Goal: Task Accomplishment & Management: Use online tool/utility

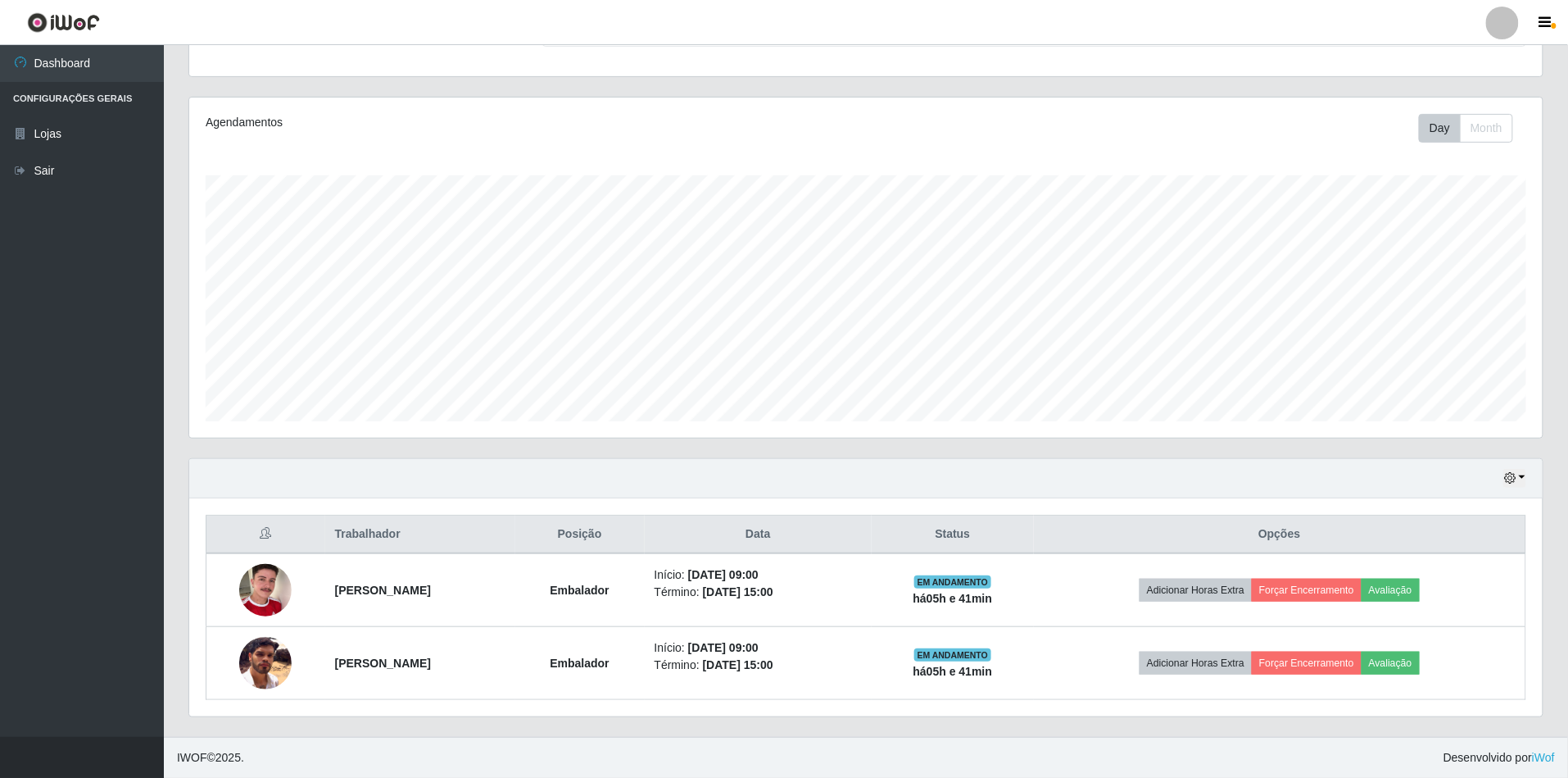
scroll to position [341, 1353]
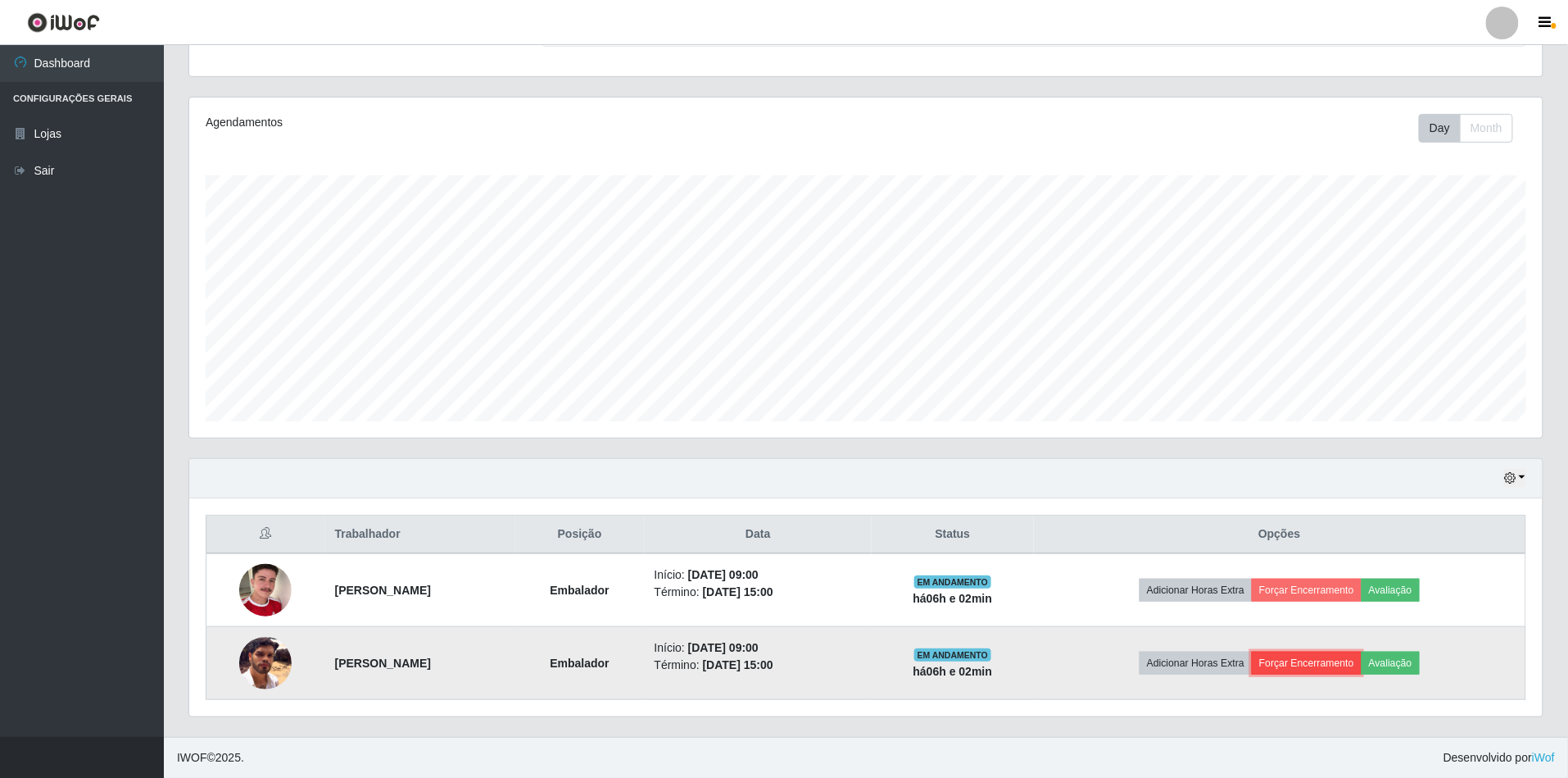
click at [1362, 662] on button "Forçar Encerramento" at bounding box center [1307, 663] width 110 height 23
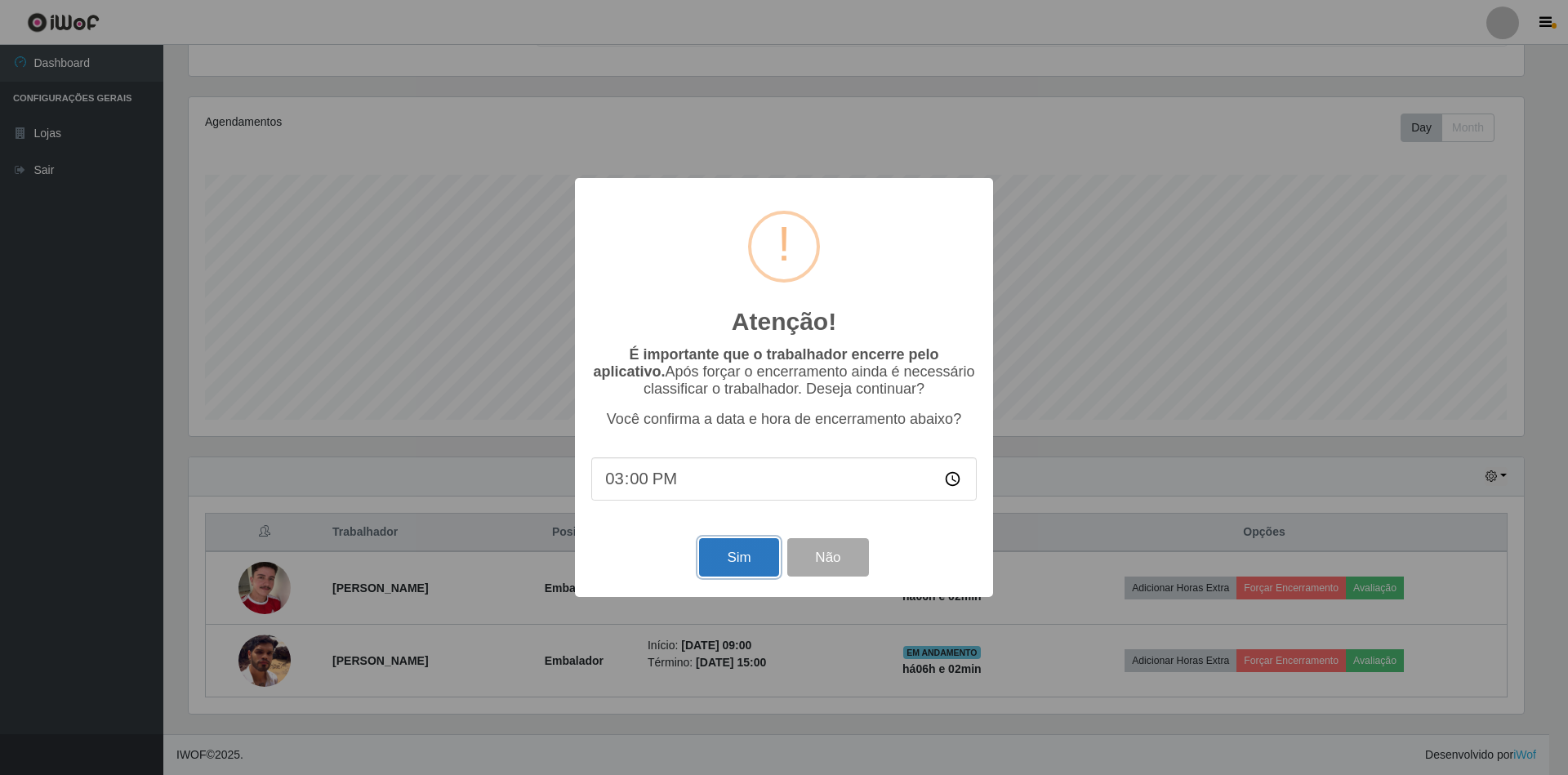
click at [745, 558] on button "Sim" at bounding box center [738, 557] width 80 height 38
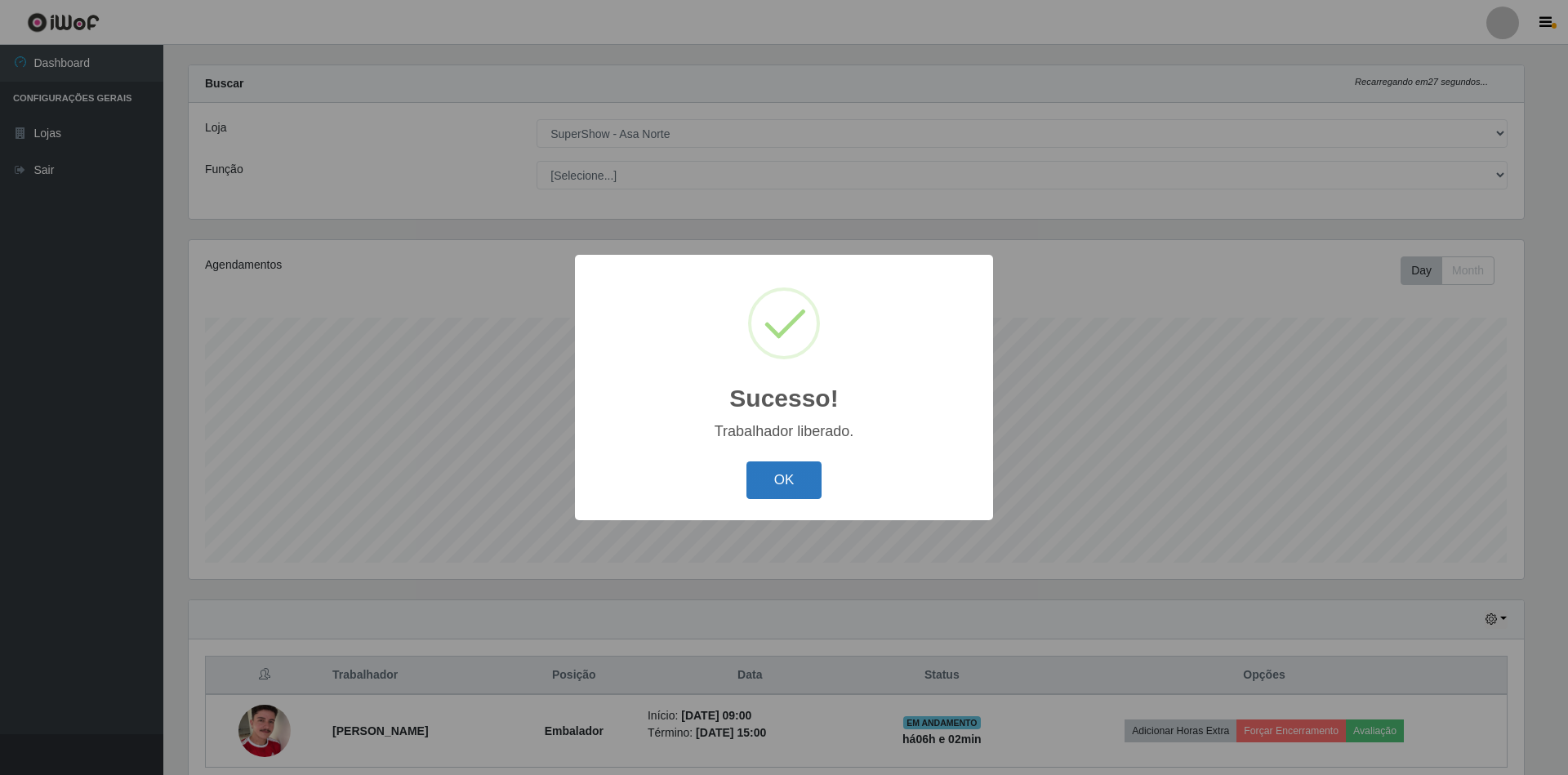
click at [793, 477] on button "OK" at bounding box center [784, 481] width 76 height 38
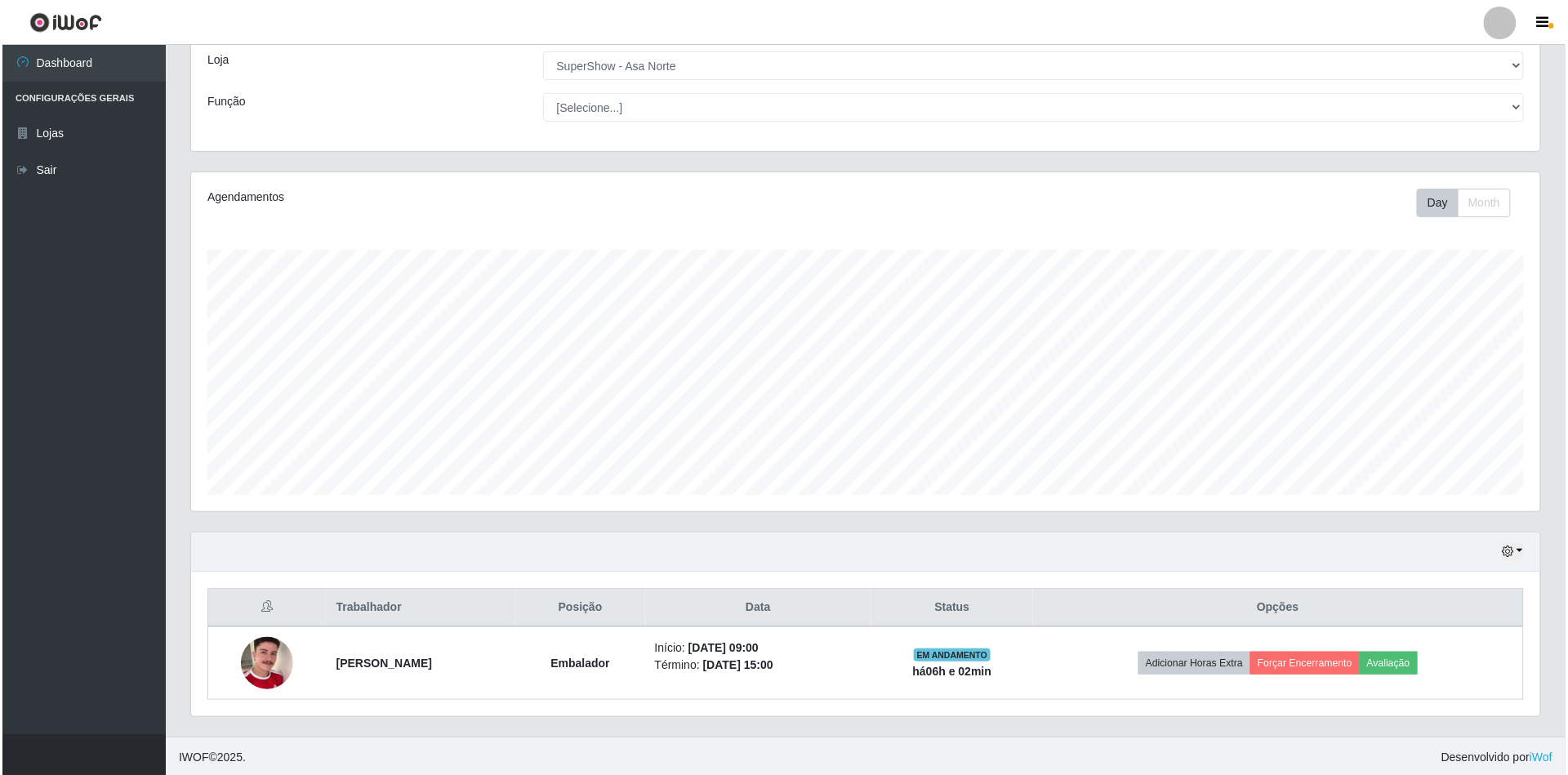
scroll to position [0, 0]
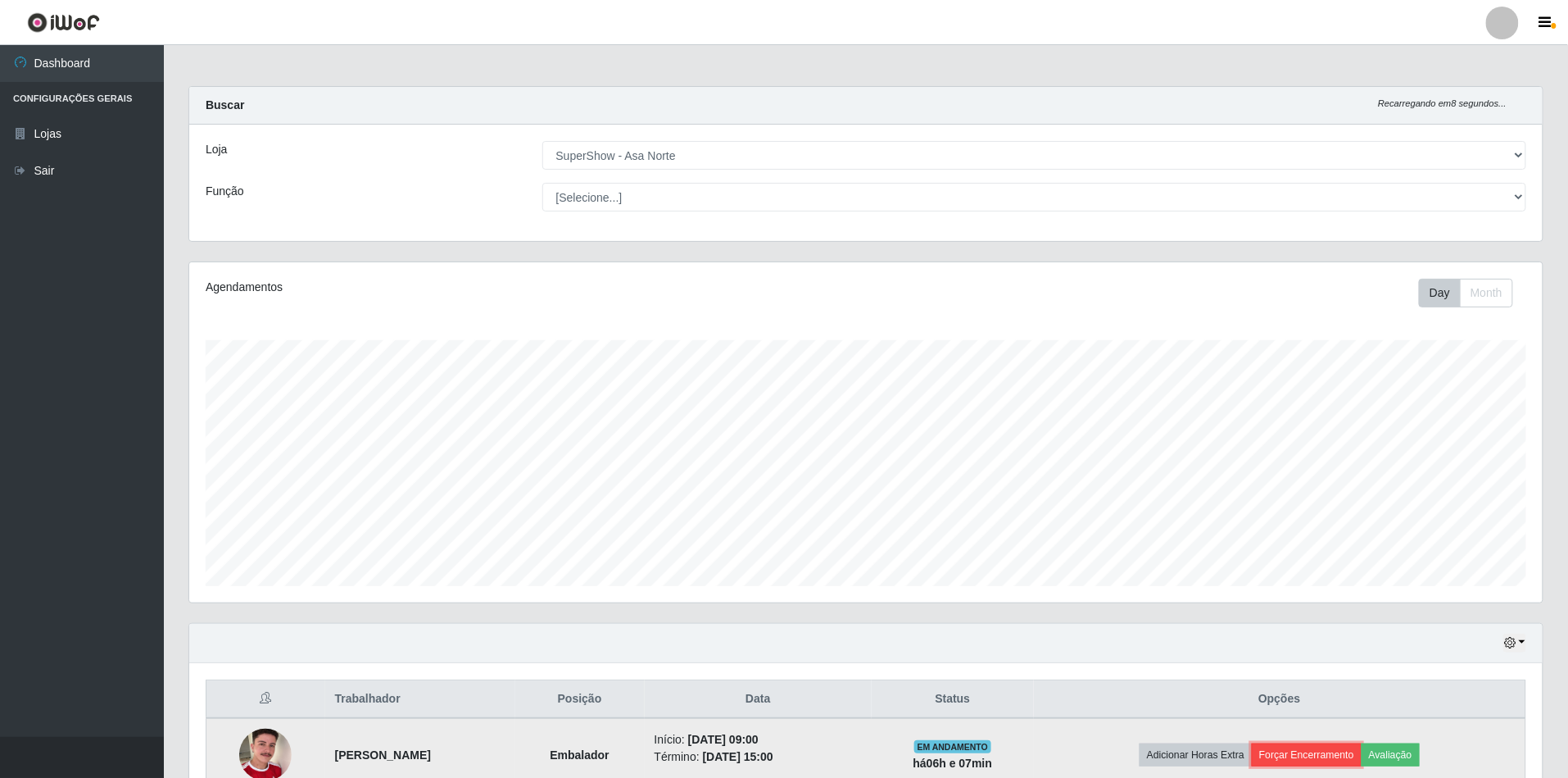
click at [1338, 755] on button "Forçar Encerramento" at bounding box center [1307, 755] width 110 height 23
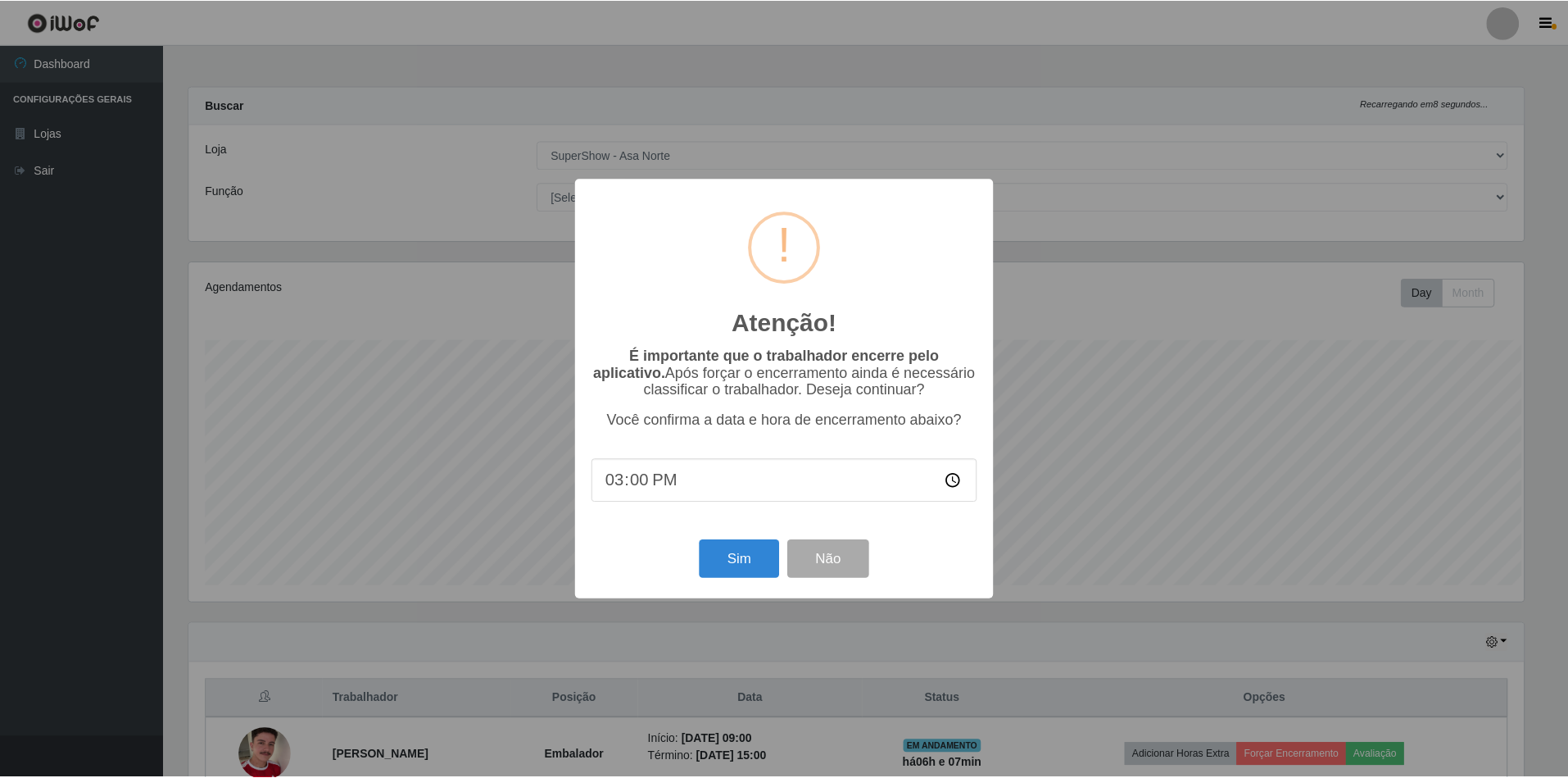
scroll to position [341, 1339]
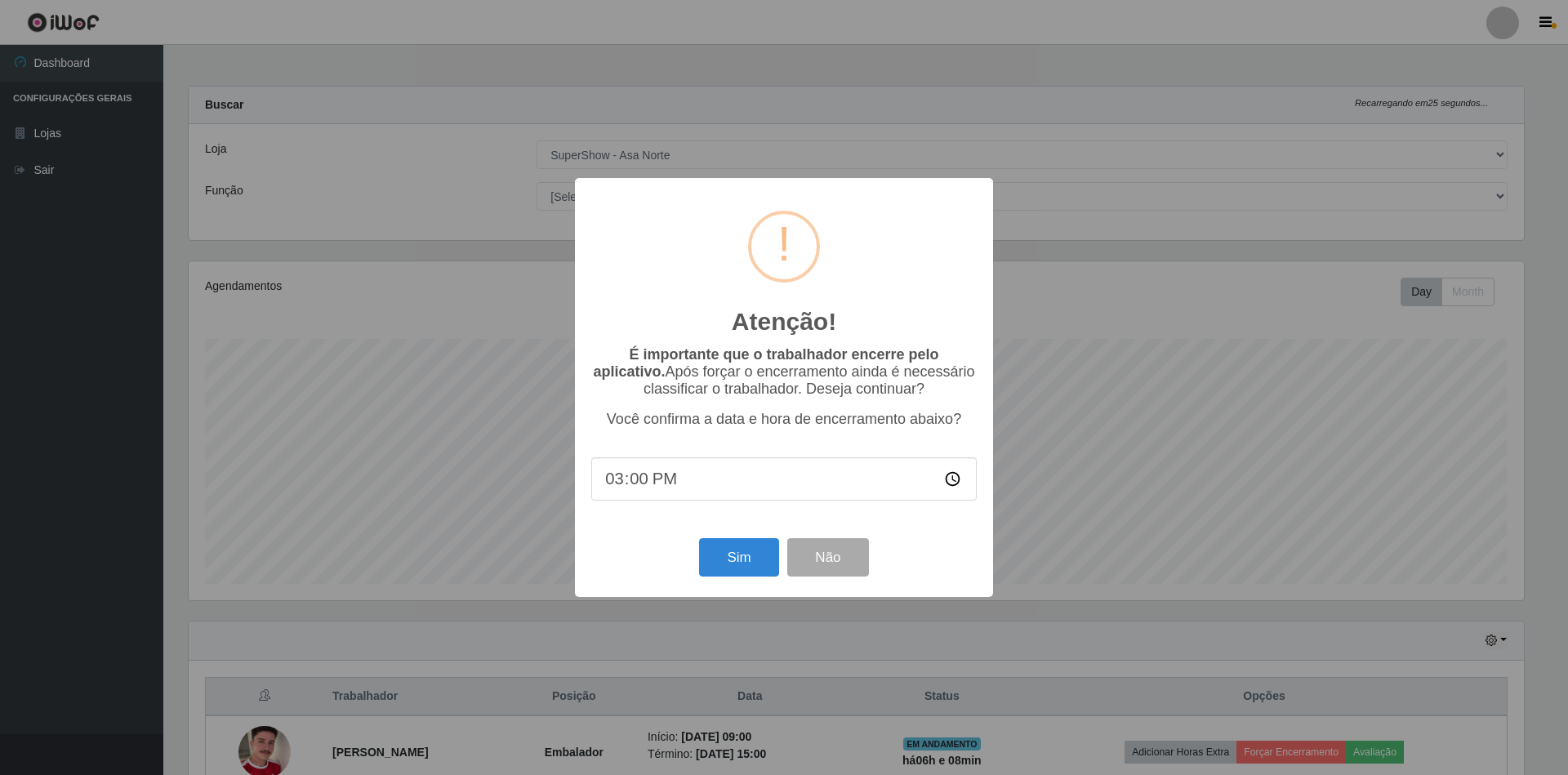
click at [1397, 615] on div "Atenção! × É importante que o trabalhador encerre pelo aplicativo. Após forçar …" at bounding box center [784, 388] width 1568 height 775
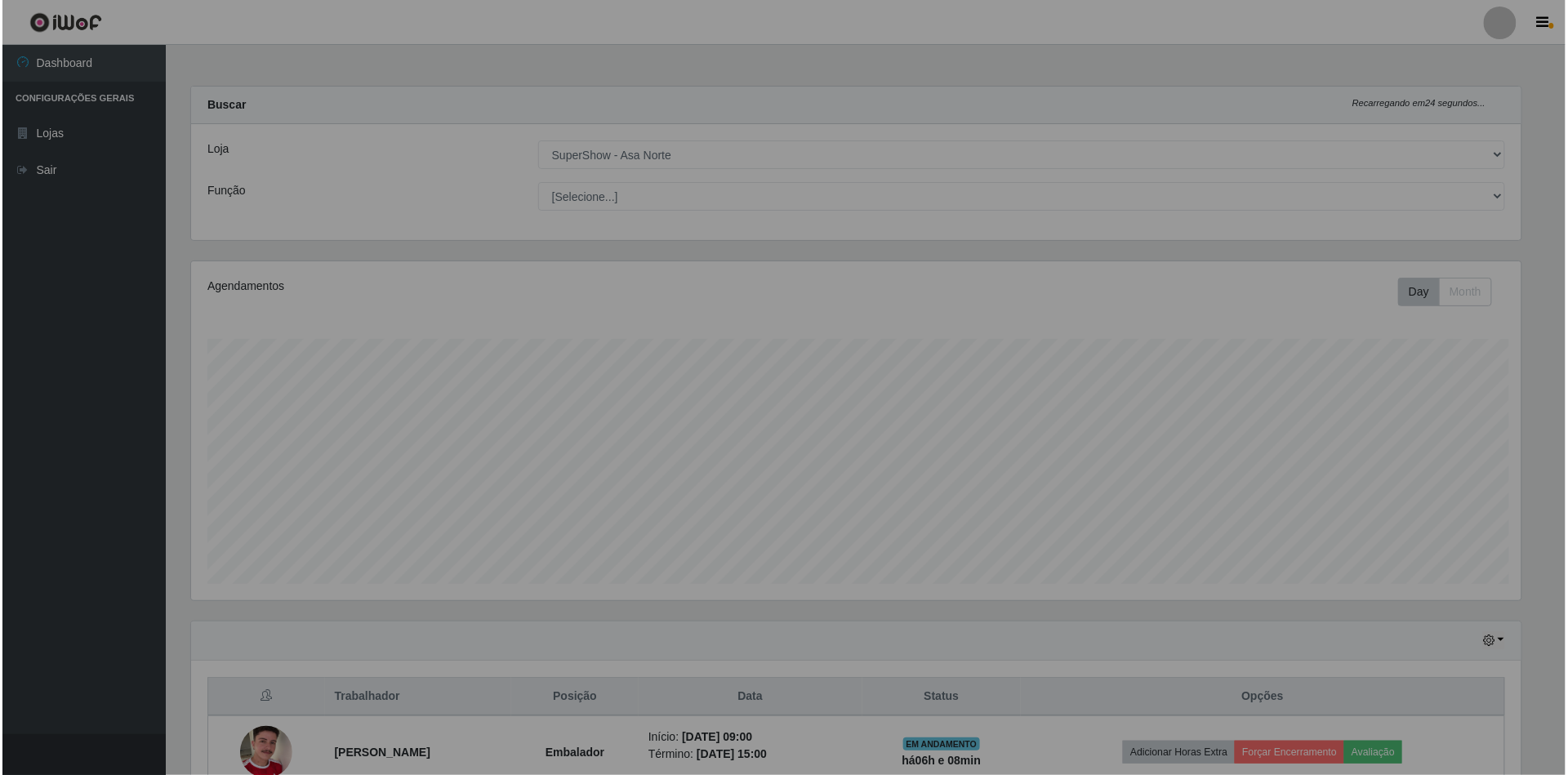
scroll to position [340, 1348]
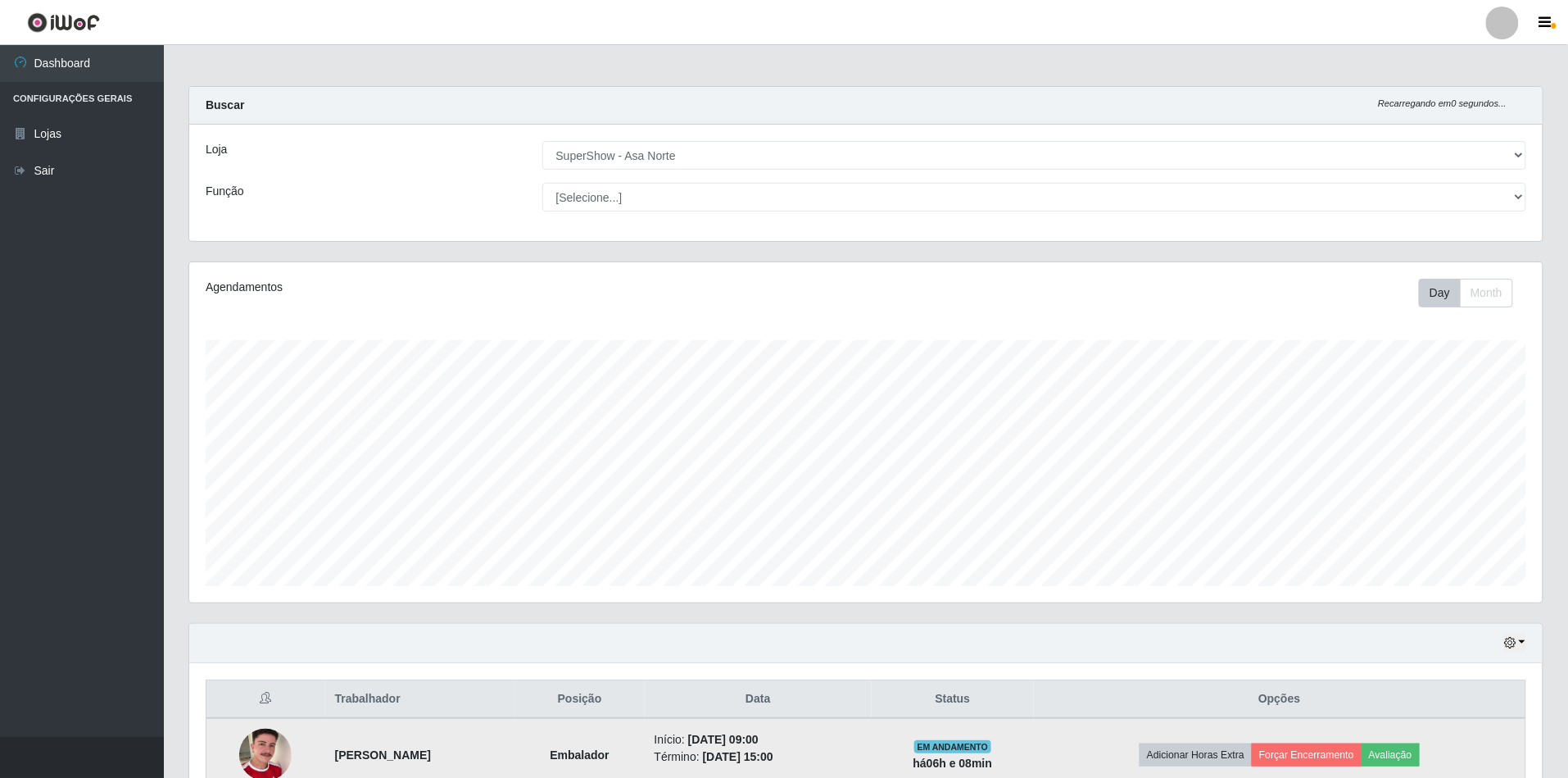
click at [1352, 739] on td "Adicionar Horas Extra Forçar Encerramento Avaliação" at bounding box center [1280, 755] width 493 height 74
click at [1351, 752] on button "Forçar Encerramento" at bounding box center [1307, 755] width 110 height 23
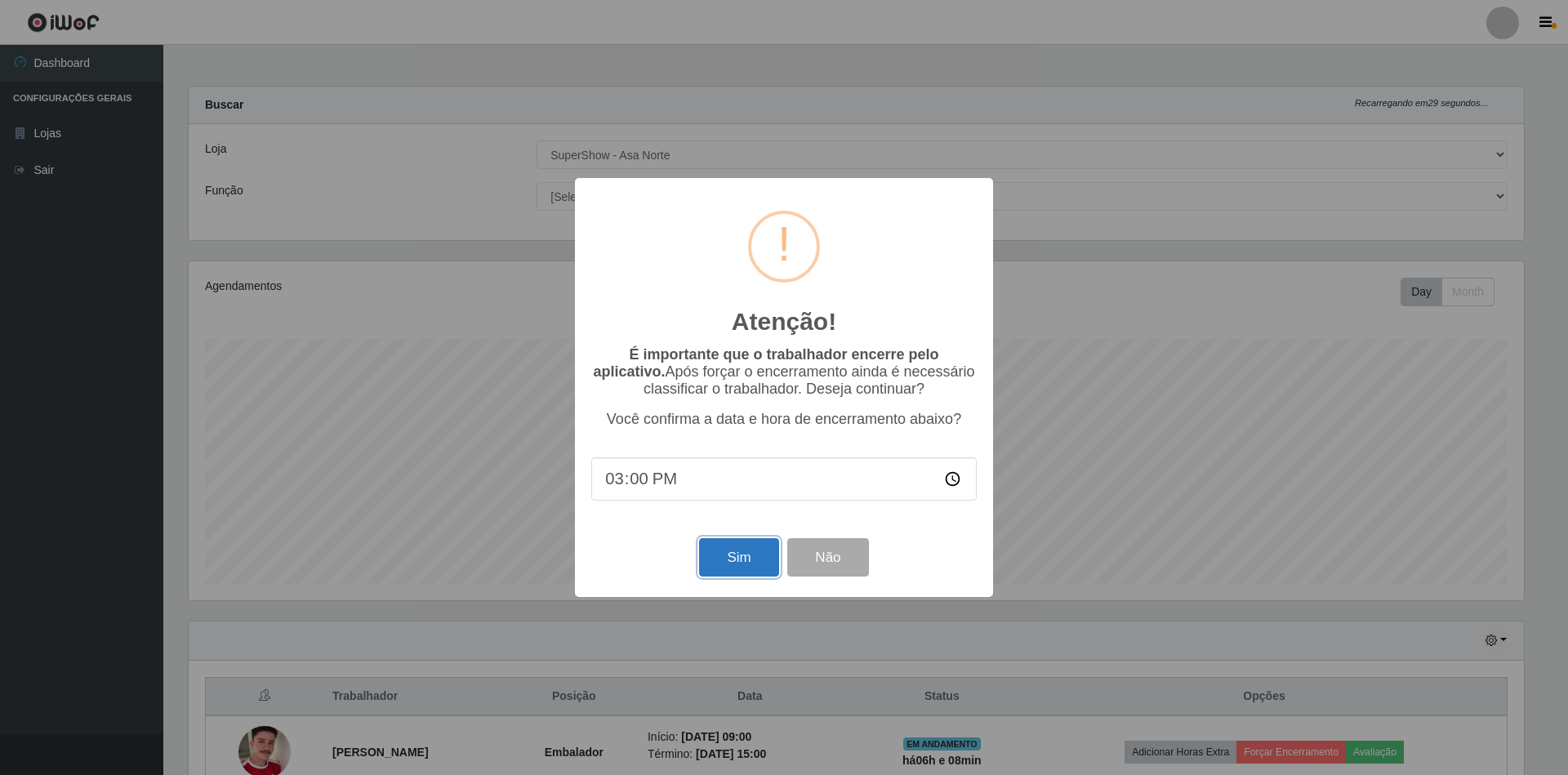
click at [727, 566] on button "Sim" at bounding box center [738, 557] width 80 height 38
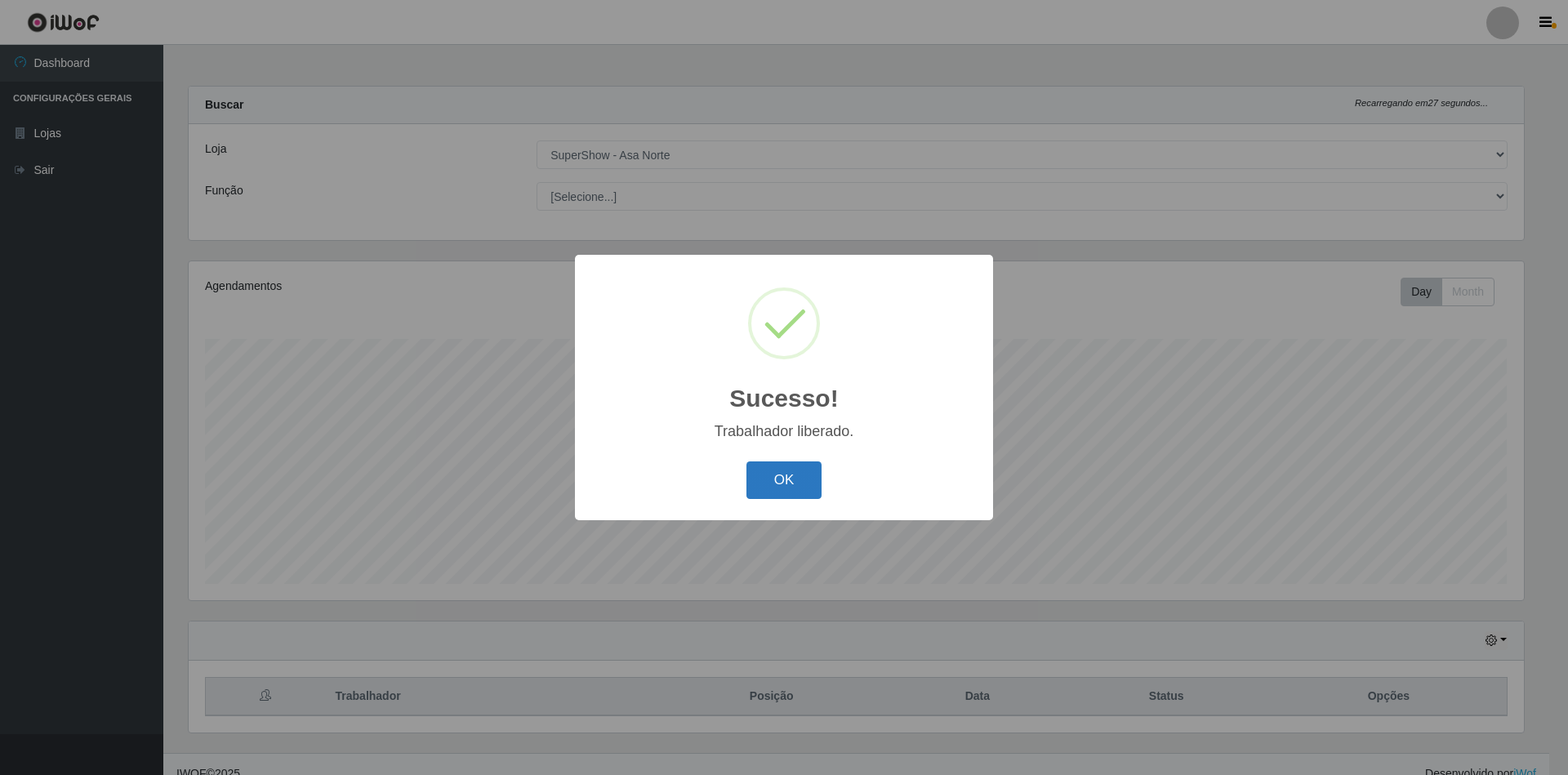
click at [777, 481] on button "OK" at bounding box center [784, 481] width 76 height 38
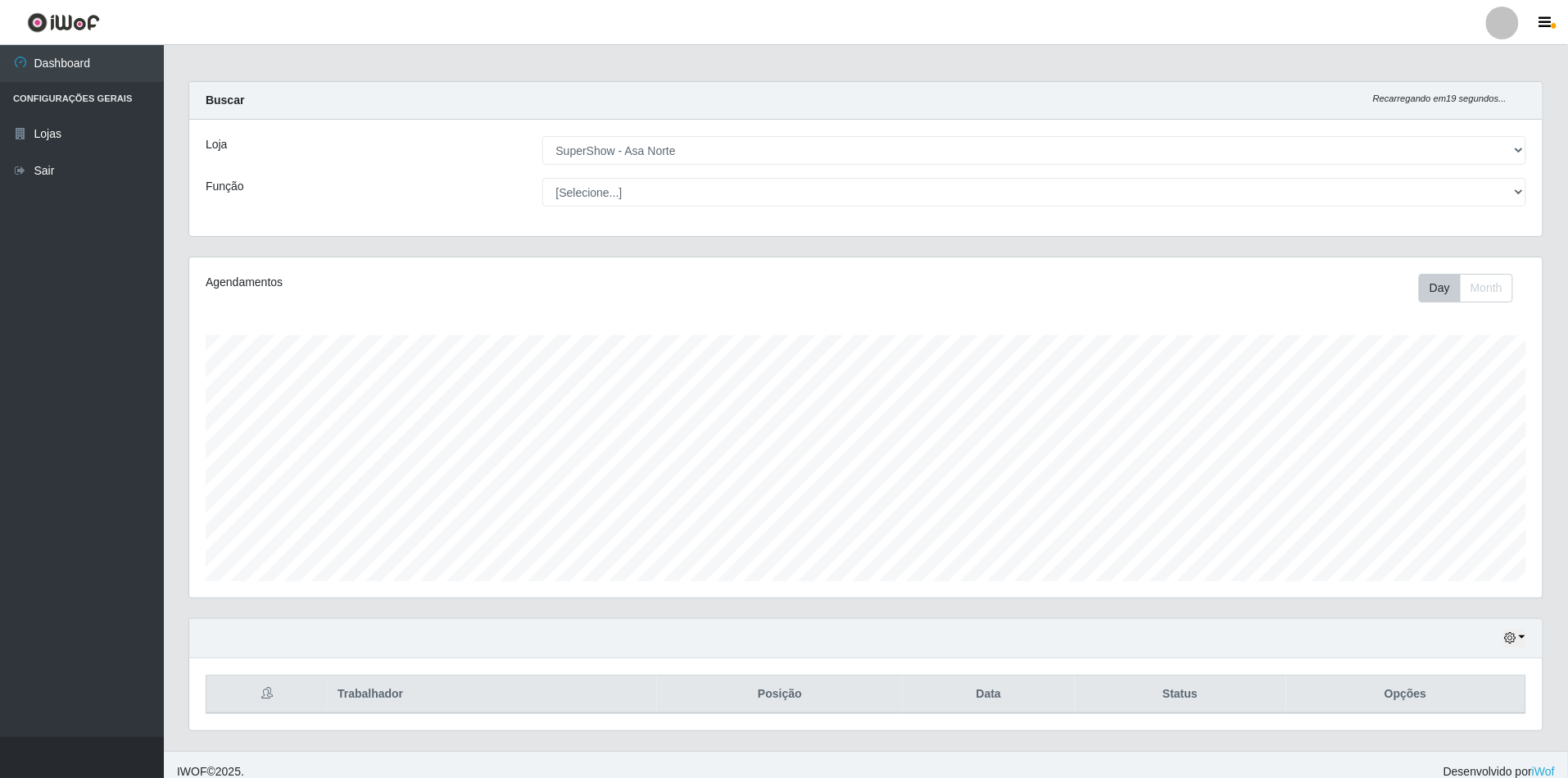
scroll to position [0, 0]
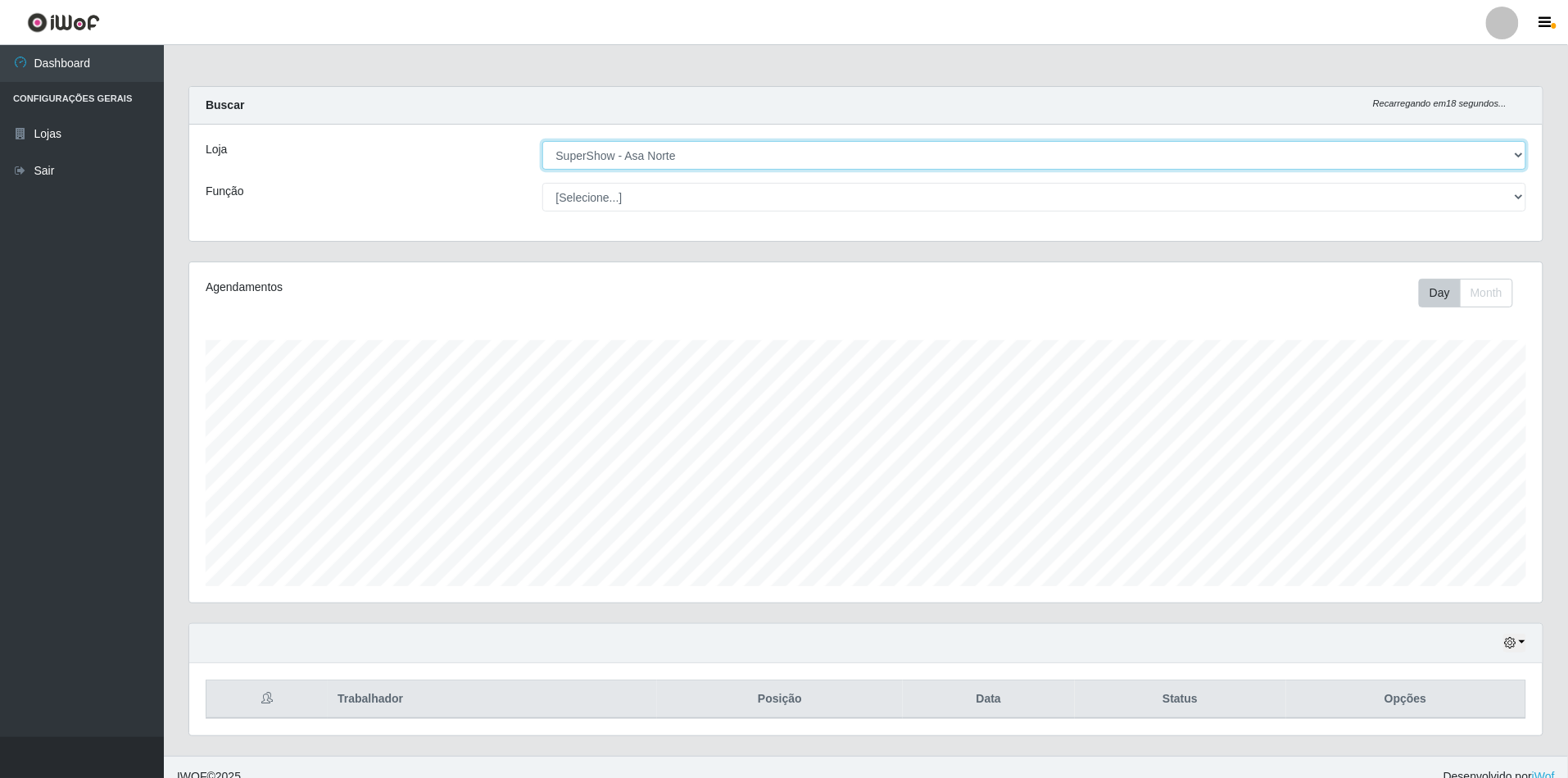
click at [788, 168] on select "[Selecione...] SuperShow - Asa Norte" at bounding box center [1035, 155] width 985 height 29
click at [543, 141] on select "[Selecione...] SuperShow - Asa Norte" at bounding box center [1035, 155] width 985 height 29
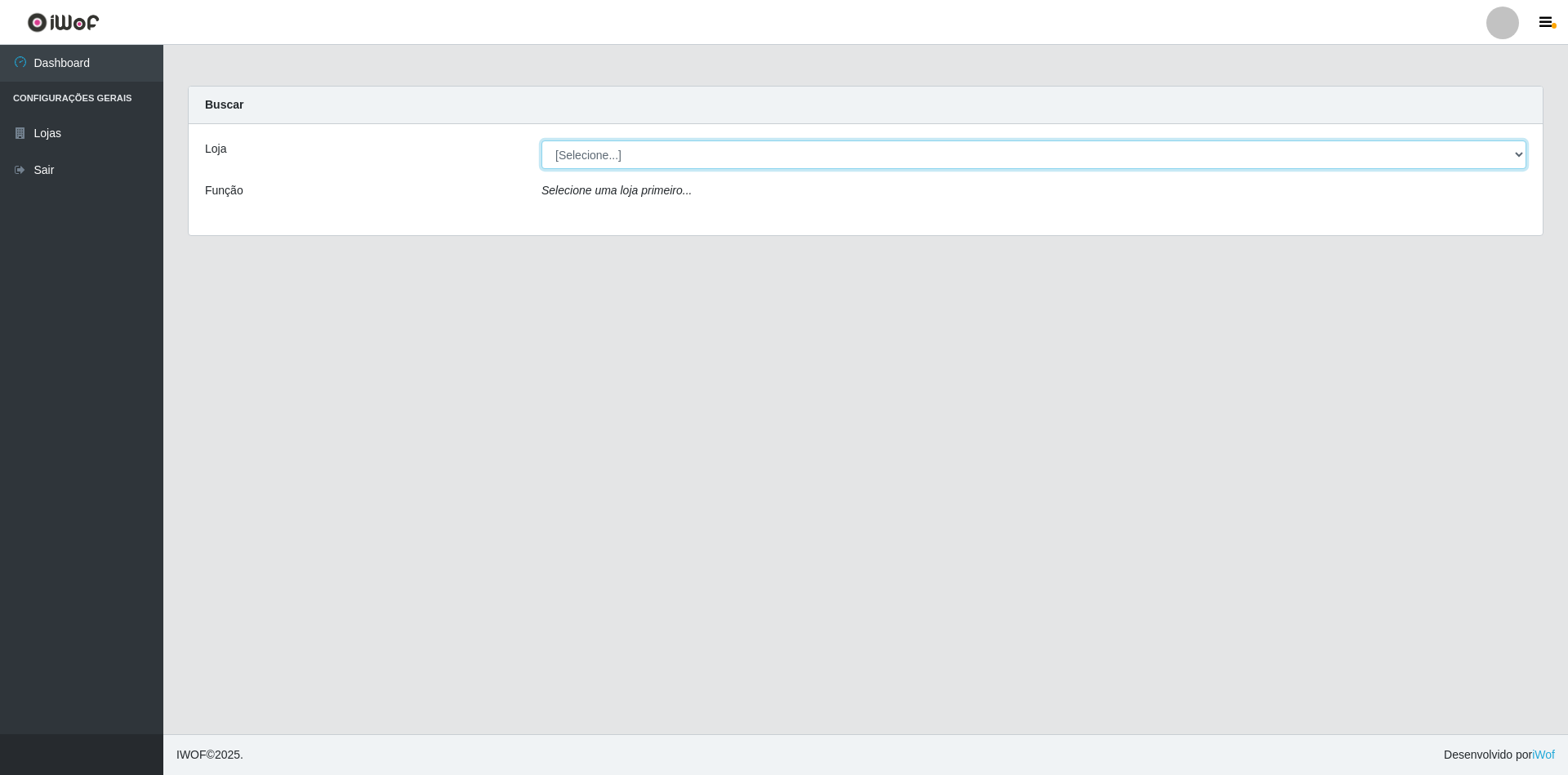
click at [596, 164] on select "[Selecione...] SuperShow - Asa Norte" at bounding box center [1033, 154] width 985 height 29
select select "71"
click at [541, 140] on select "[Selecione...] SuperShow - Asa Norte" at bounding box center [1033, 154] width 985 height 29
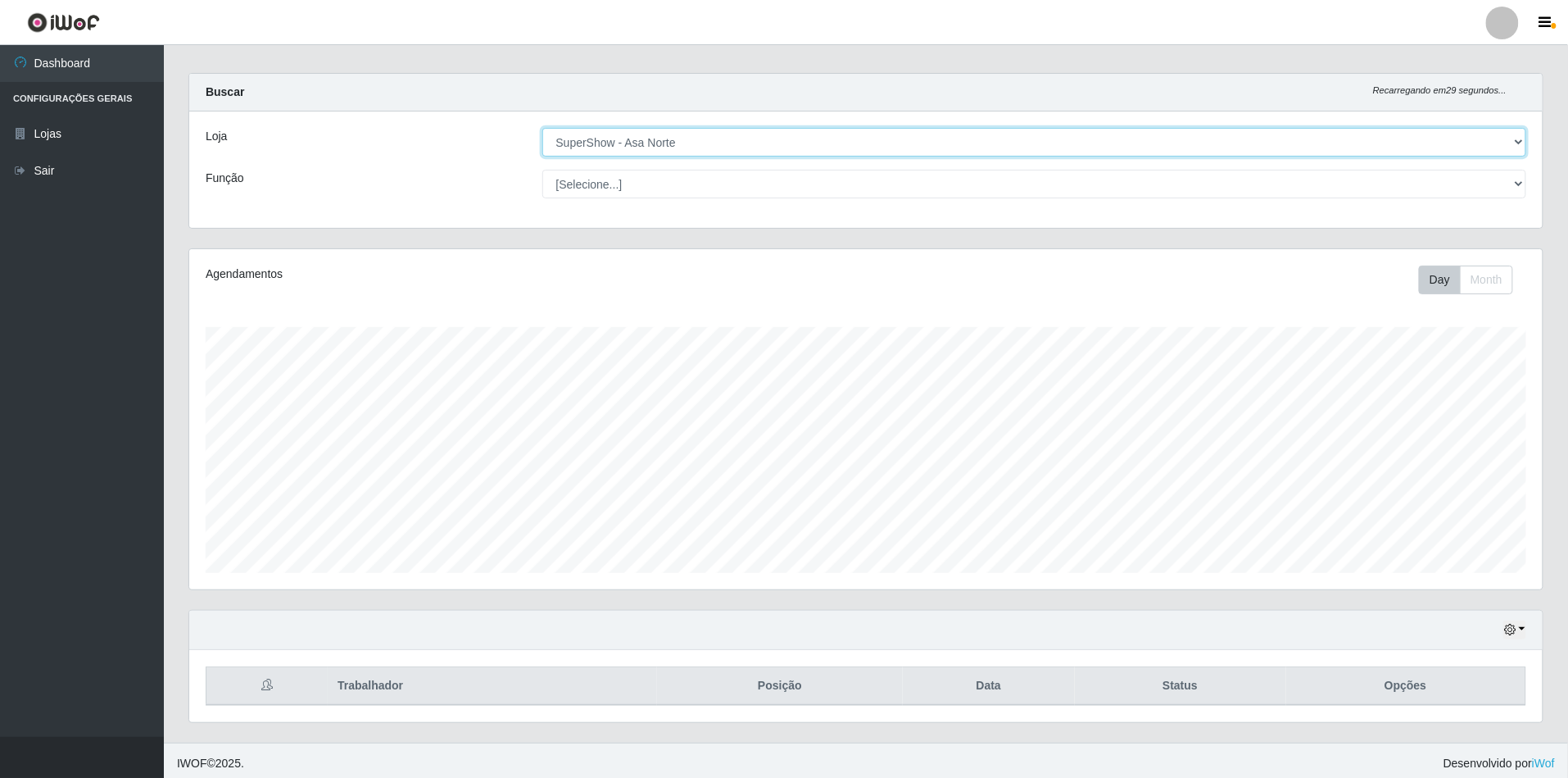
scroll to position [21, 0]
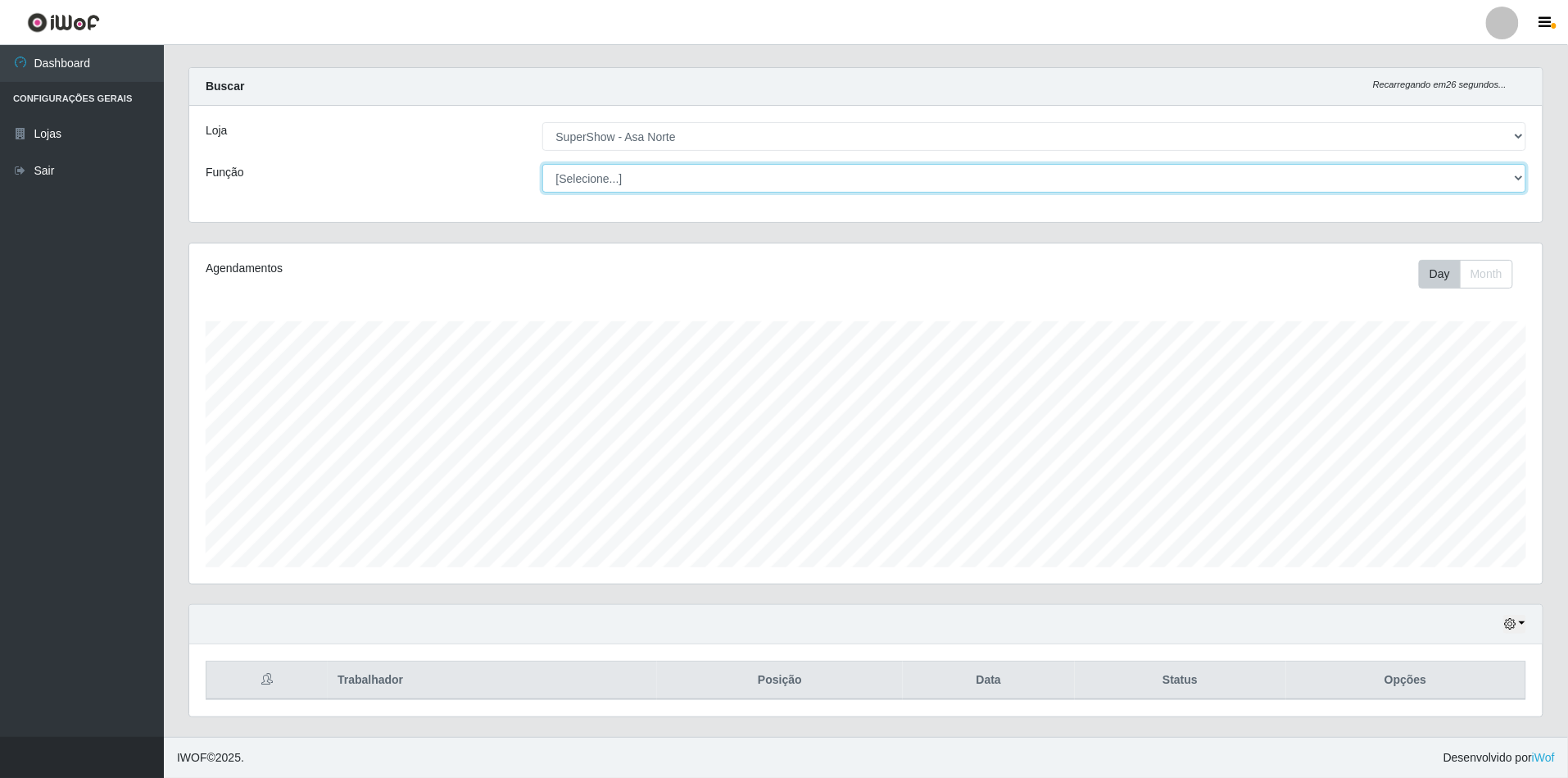
click at [620, 166] on select "[Selecione...] ASG ASG + ASG ++ Auxiliar de Depósito Auxiliar de Depósito + Aux…" at bounding box center [1035, 178] width 985 height 29
select select "16"
click at [543, 164] on select "[Selecione...] ASG ASG + ASG ++ Auxiliar de Depósito Auxiliar de Depósito + Aux…" at bounding box center [1035, 178] width 985 height 29
drag, startPoint x: 642, startPoint y: 187, endPoint x: 656, endPoint y: 187, distance: 14.0
click at [642, 187] on select "[Selecione...] ASG ASG + ASG ++ Auxiliar de Depósito Auxiliar de Depósito + Aux…" at bounding box center [1035, 178] width 985 height 29
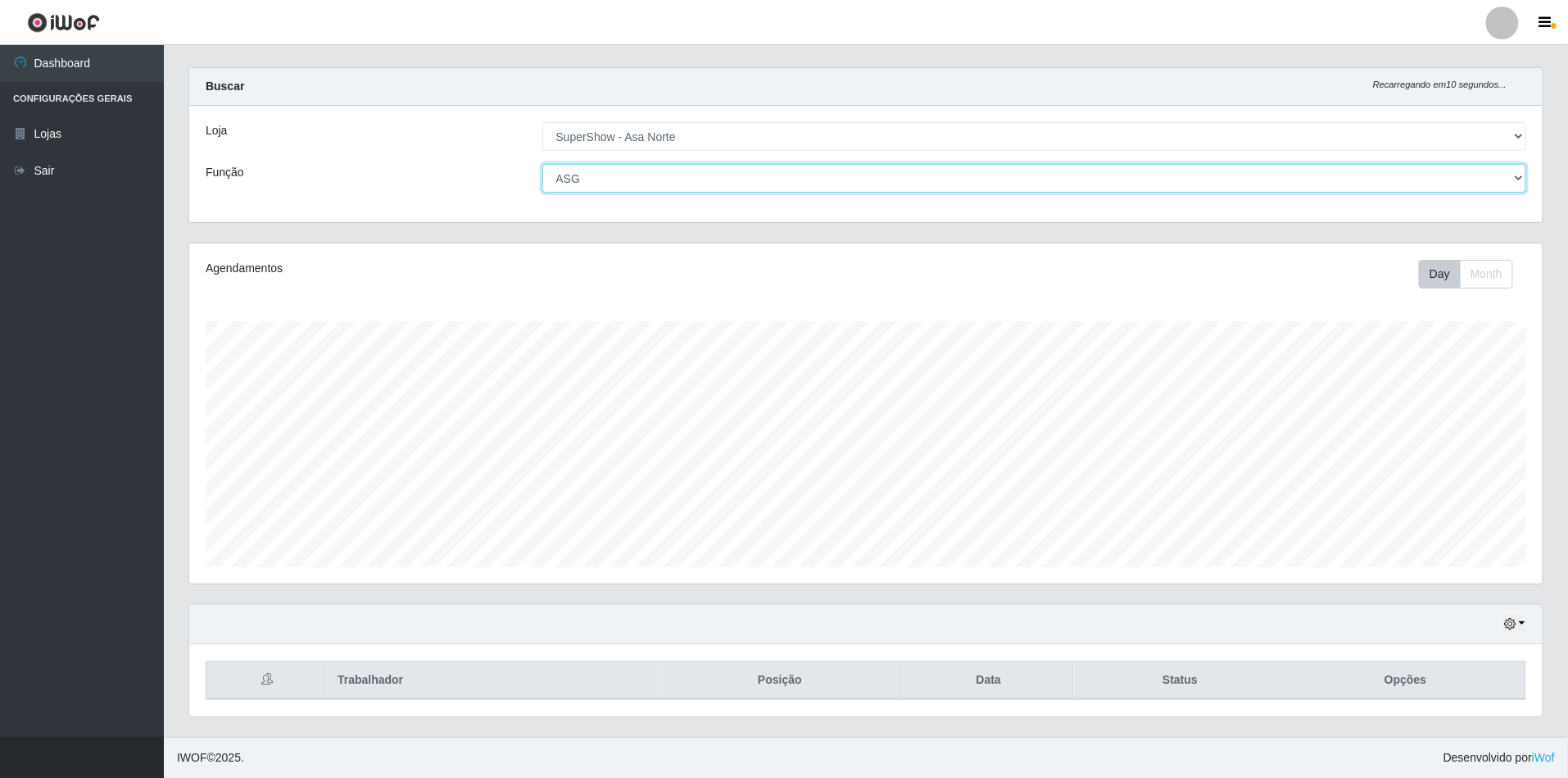
click at [1017, 185] on select "[Selecione...] ASG ASG + ASG ++ Auxiliar de Depósito Auxiliar de Depósito + Aux…" at bounding box center [1035, 178] width 985 height 29
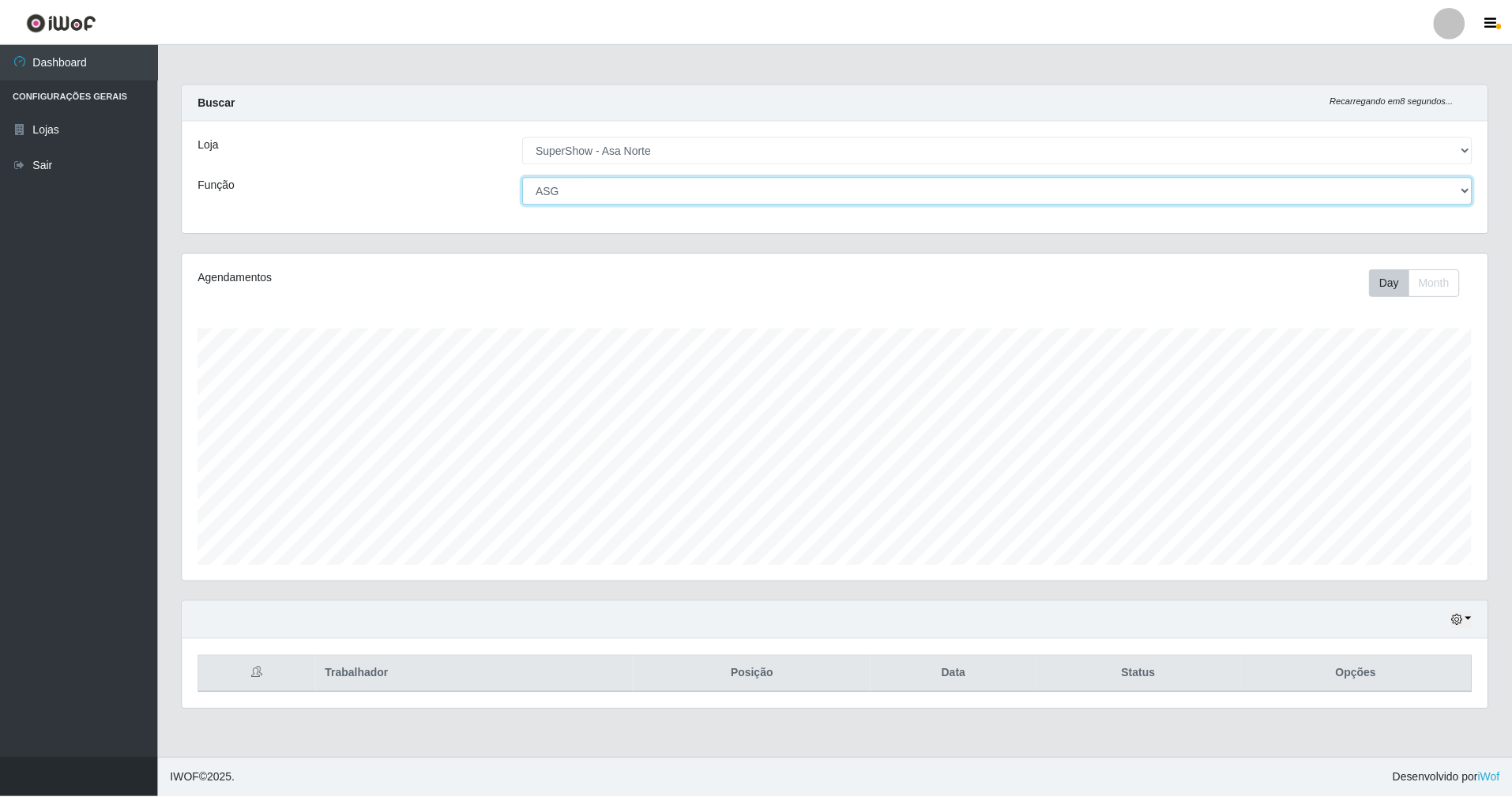
scroll to position [328, 1310]
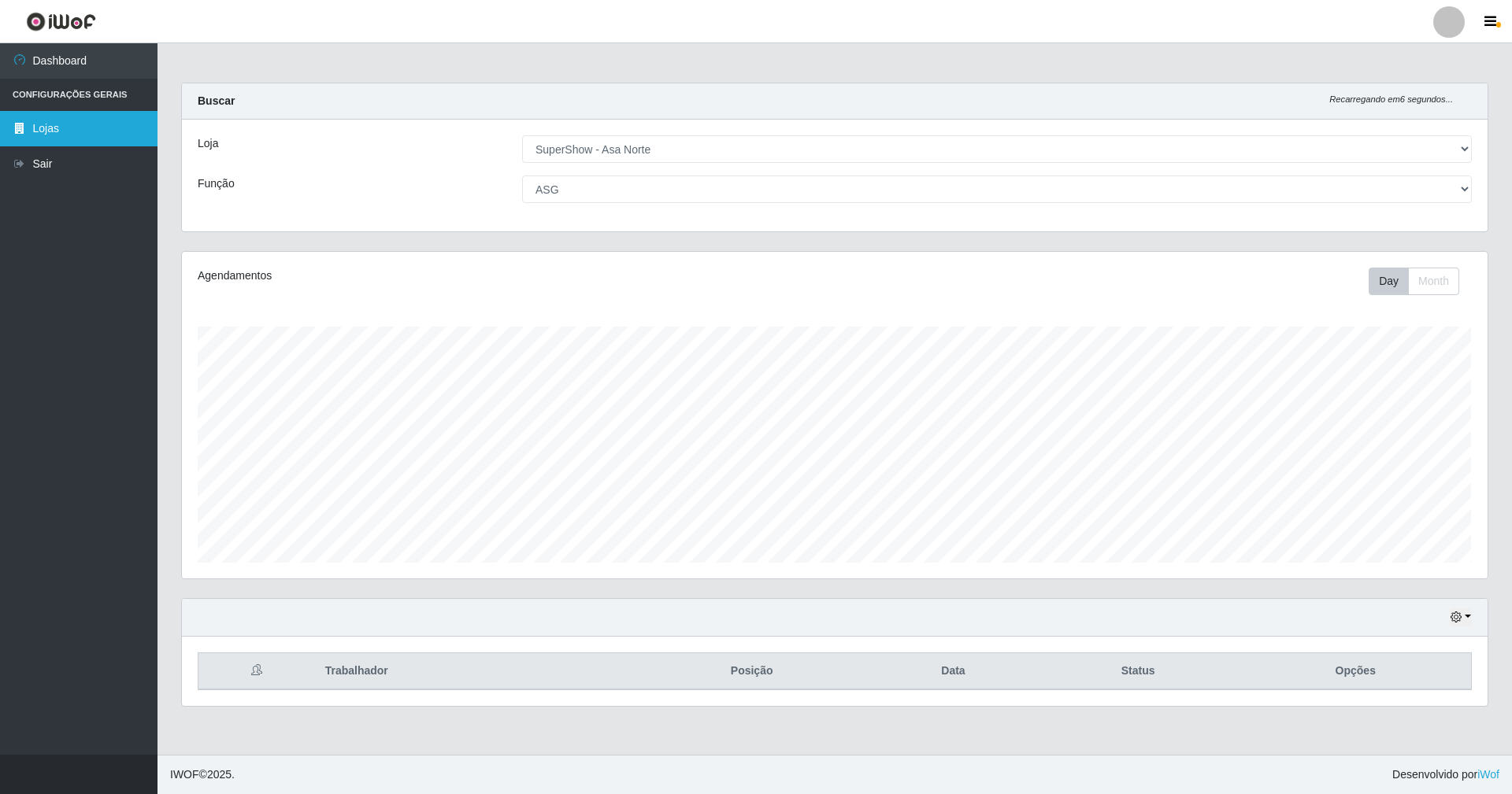
click at [38, 132] on link "Lojas" at bounding box center [79, 128] width 157 height 35
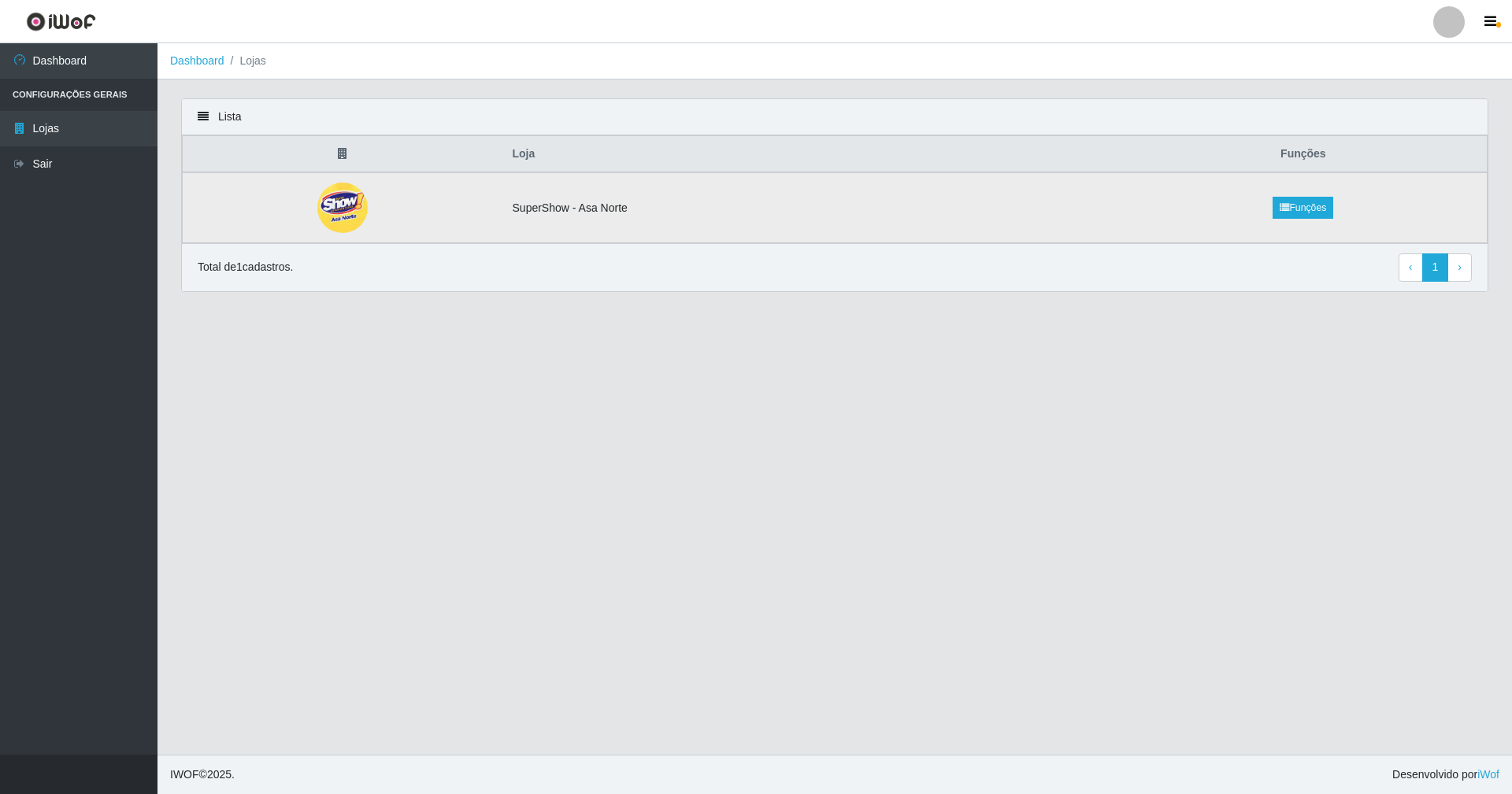
click at [596, 204] on td "SuperShow - Asa Norte" at bounding box center [811, 207] width 617 height 71
click at [1292, 203] on link "Funções" at bounding box center [1303, 208] width 61 height 22
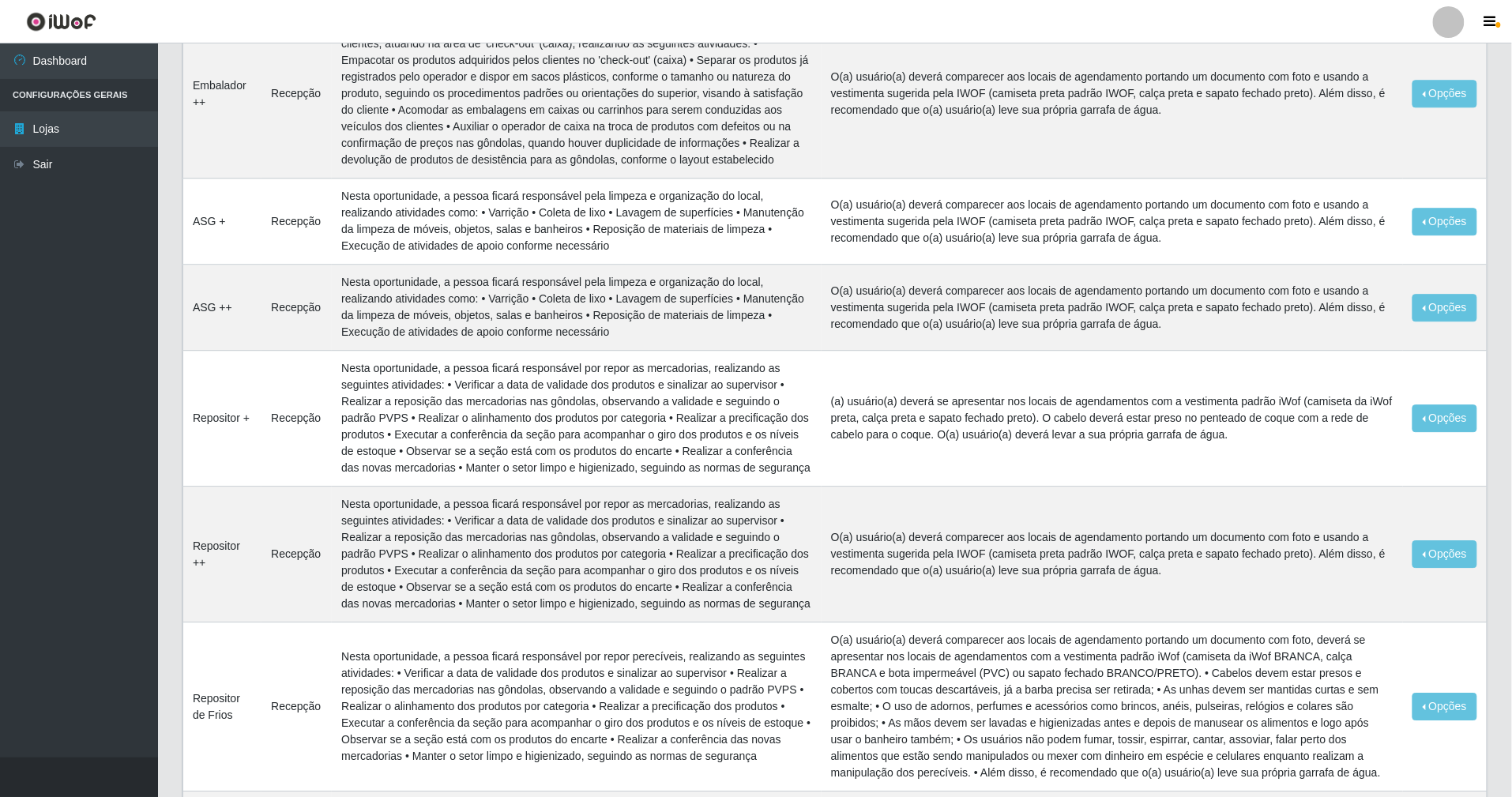
scroll to position [1483, 0]
click at [48, 72] on link "Dashboard" at bounding box center [79, 61] width 158 height 35
